Goal: Task Accomplishment & Management: Use online tool/utility

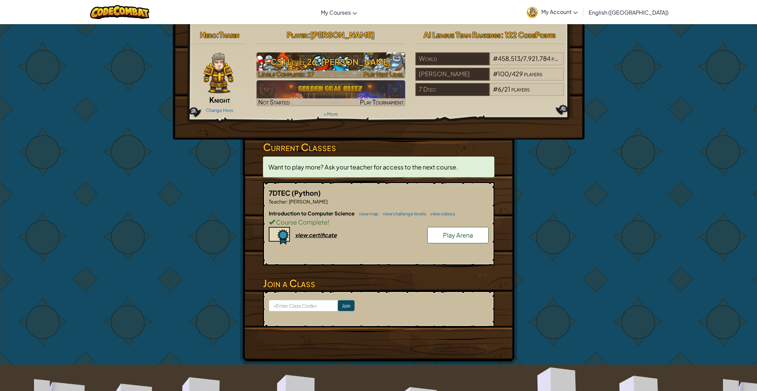
click at [336, 58] on h3 "CS1 Level 26: [PERSON_NAME]" at bounding box center [330, 61] width 149 height 15
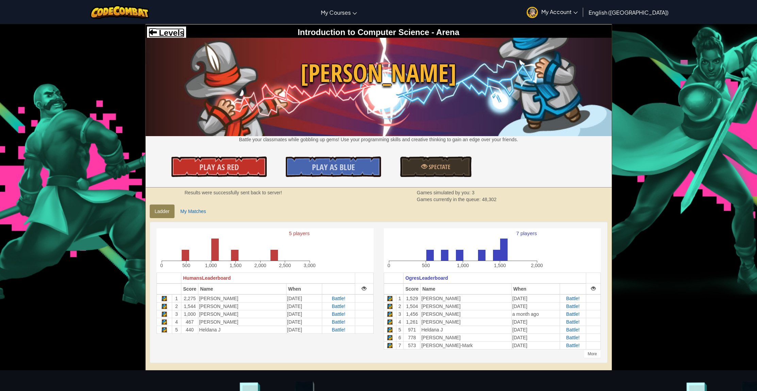
click at [174, 31] on span "Levels" at bounding box center [171, 32] width 28 height 9
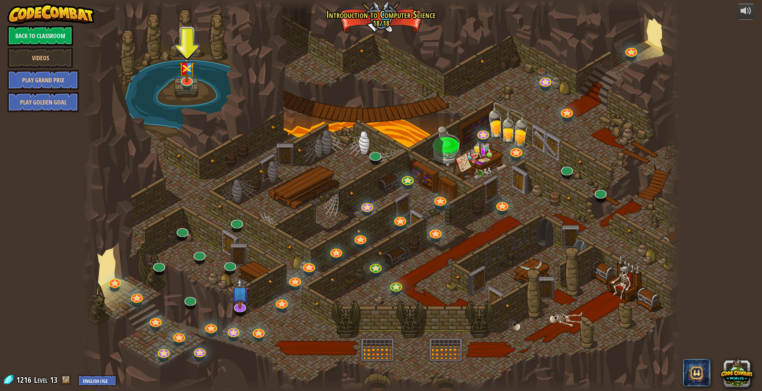
click at [187, 86] on div at bounding box center [187, 85] width 10 height 7
click at [163, 264] on link at bounding box center [157, 263] width 14 height 14
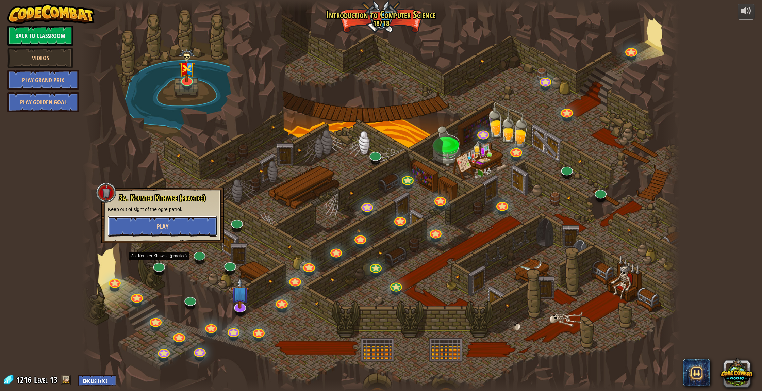
click at [179, 232] on button "Play" at bounding box center [162, 226] width 109 height 20
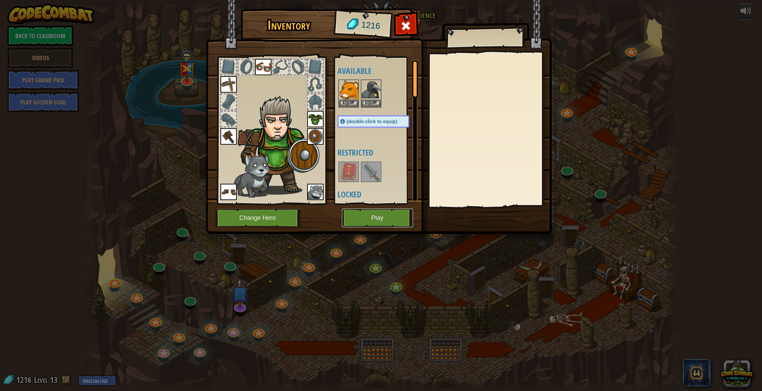
click at [390, 218] on button "Play" at bounding box center [377, 217] width 71 height 19
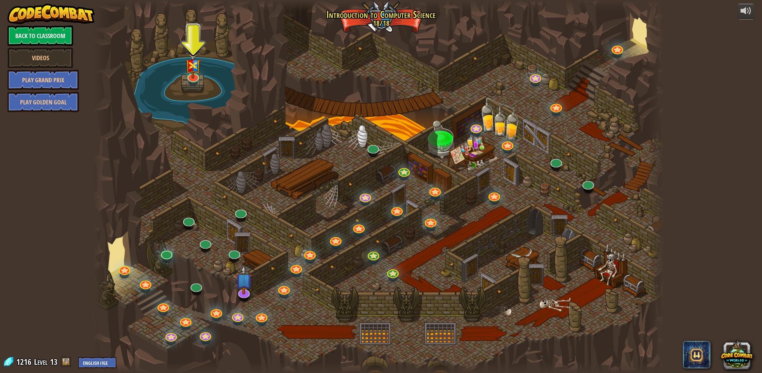
click at [690, 100] on div "powered by Back to Classroom Videos Play Grand Prix Play Golden Goal 25. Kithga…" at bounding box center [381, 186] width 762 height 373
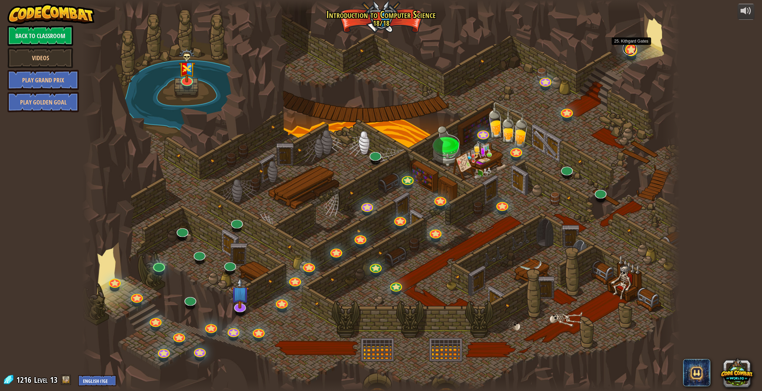
click at [626, 50] on link at bounding box center [630, 48] width 14 height 14
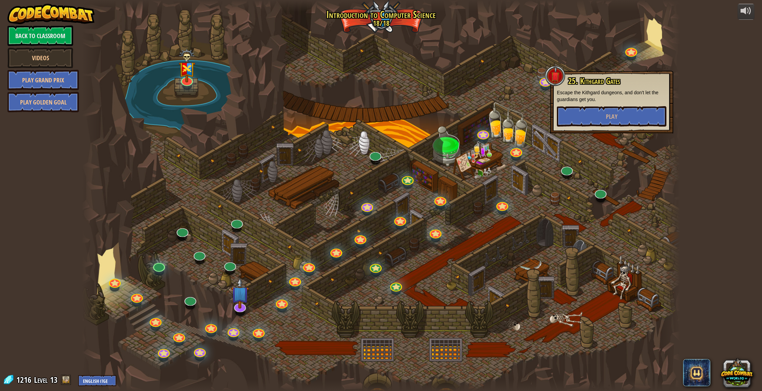
drag, startPoint x: 696, startPoint y: 115, endPoint x: 693, endPoint y: 119, distance: 5.3
click at [693, 119] on div "powered by Back to Classroom Videos Play Grand Prix Play Golden Goal 25. Kithga…" at bounding box center [381, 195] width 762 height 391
click at [640, 155] on div at bounding box center [381, 195] width 598 height 391
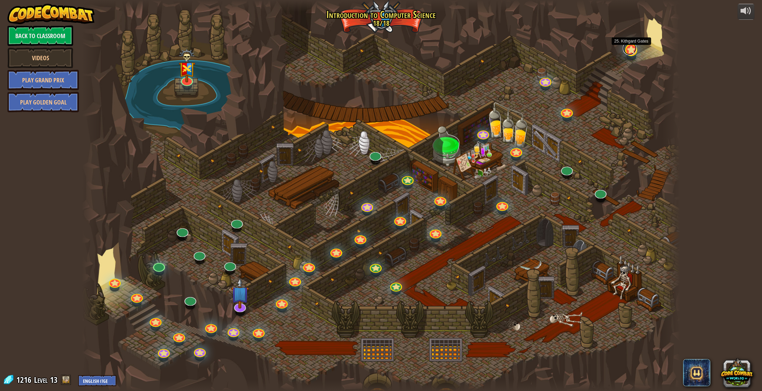
click at [631, 52] on link at bounding box center [630, 48] width 14 height 14
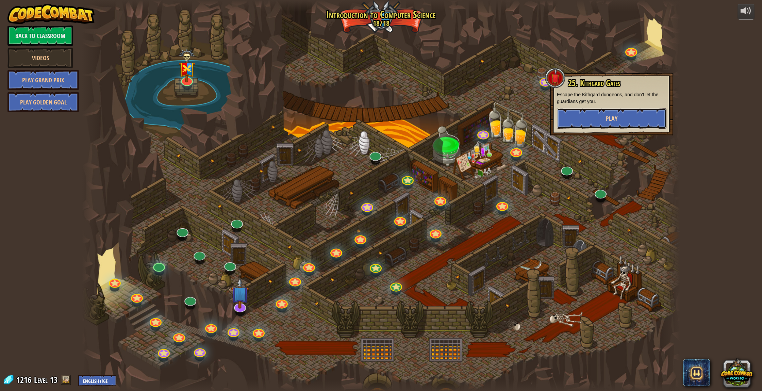
click at [621, 120] on button "Play" at bounding box center [611, 118] width 109 height 20
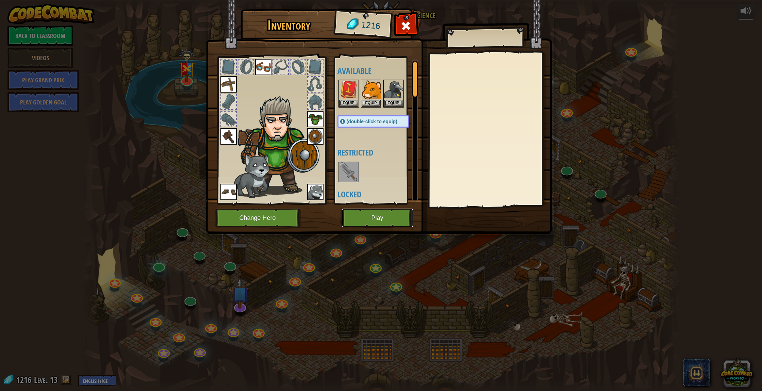
click at [392, 218] on button "Play" at bounding box center [377, 217] width 71 height 19
